Goal: Information Seeking & Learning: Learn about a topic

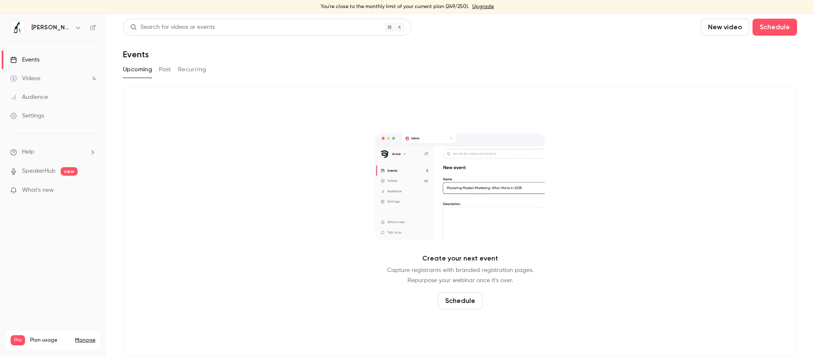
click at [64, 76] on link "Videos 4" at bounding box center [53, 78] width 106 height 19
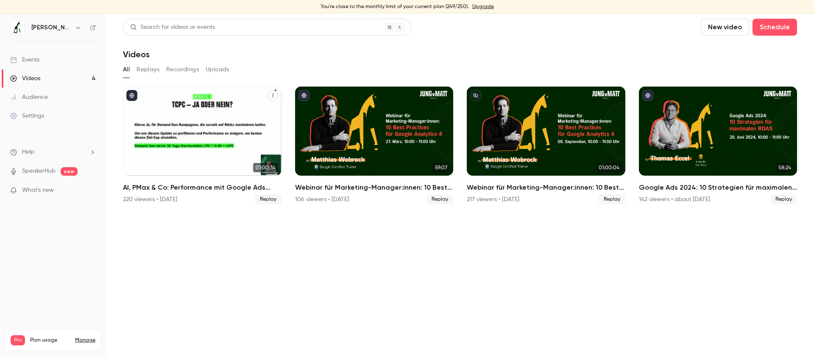
click at [208, 190] on h2 "AI, PMax & Co: Performance mit Google Ads maximieren" at bounding box center [202, 187] width 158 height 10
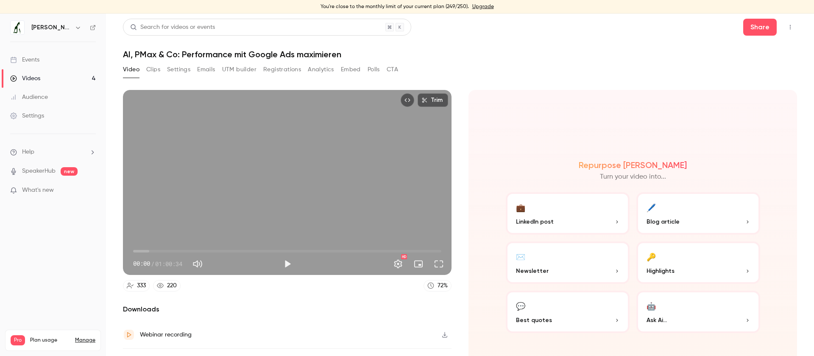
click at [284, 67] on button "Registrations" at bounding box center [282, 70] width 38 height 14
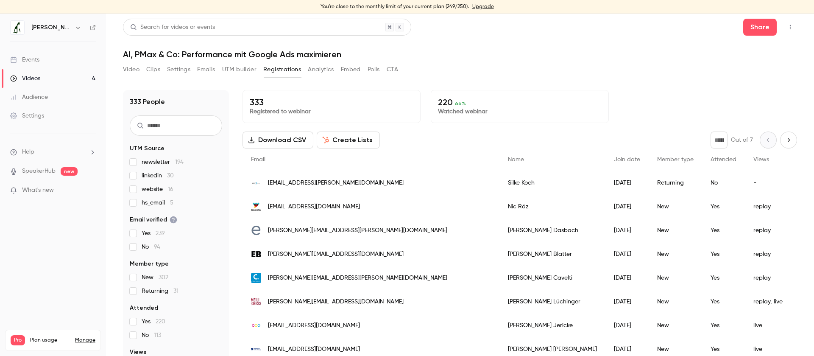
click at [90, 336] on link "Manage" at bounding box center [85, 339] width 20 height 7
